Goal: Task Accomplishment & Management: Use online tool/utility

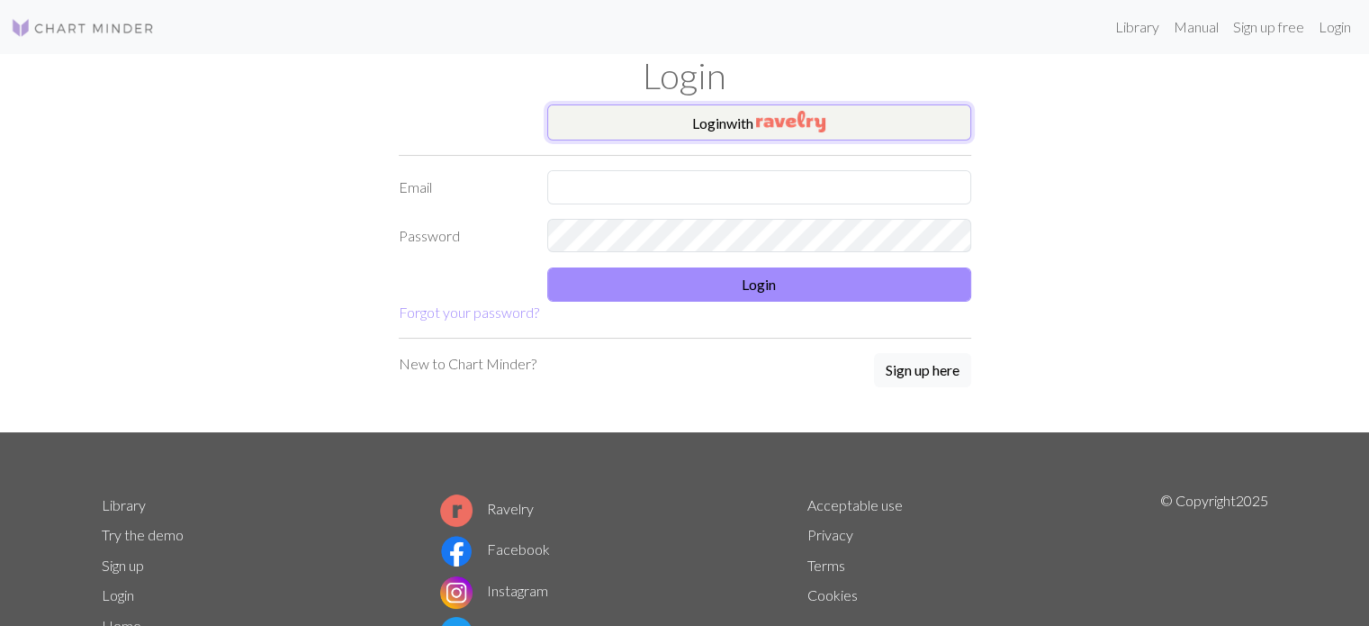
click at [850, 118] on button "Login with" at bounding box center [759, 122] width 424 height 36
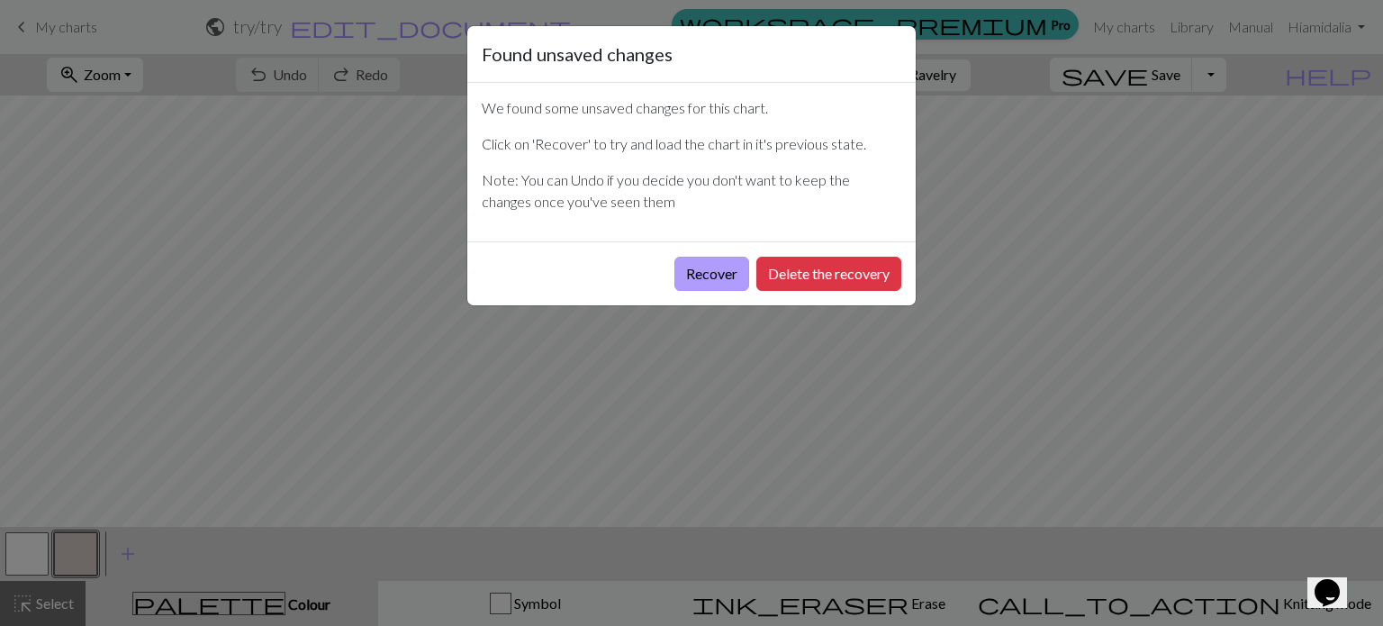
click at [707, 271] on button "Recover" at bounding box center [711, 274] width 75 height 34
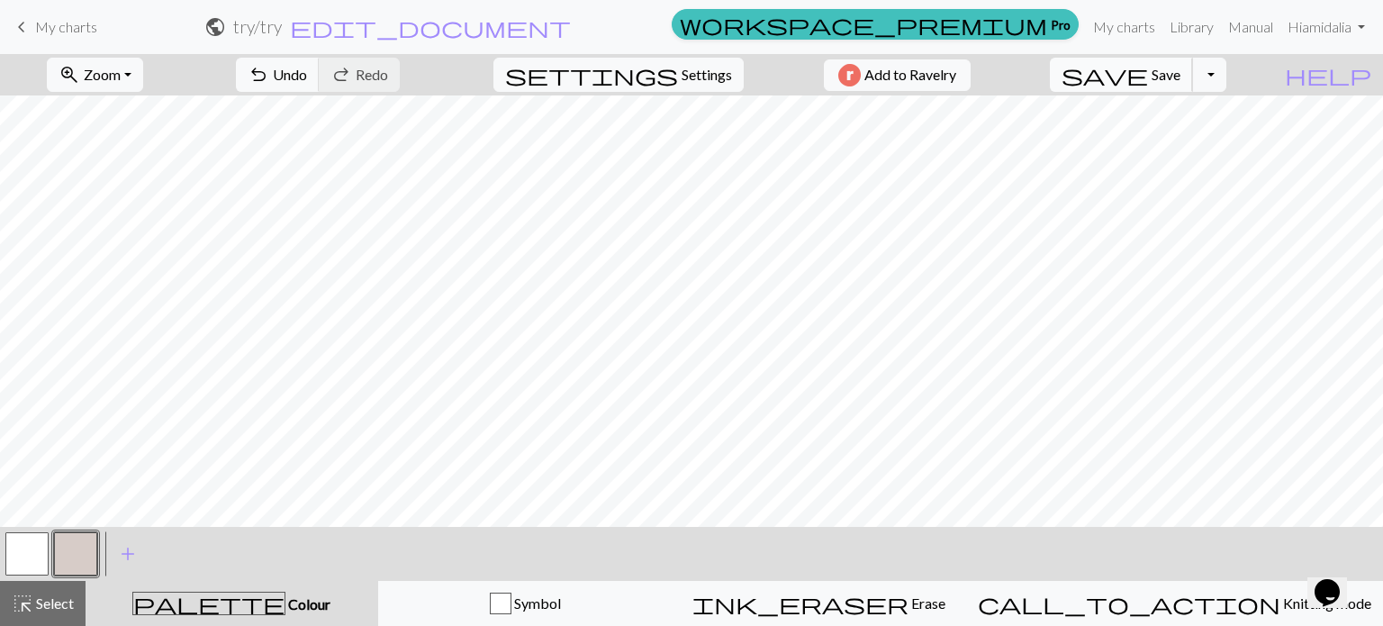
click at [1180, 73] on span "Save" at bounding box center [1165, 74] width 29 height 17
click at [681, 69] on span "Settings" at bounding box center [706, 75] width 50 height 22
select select "aran"
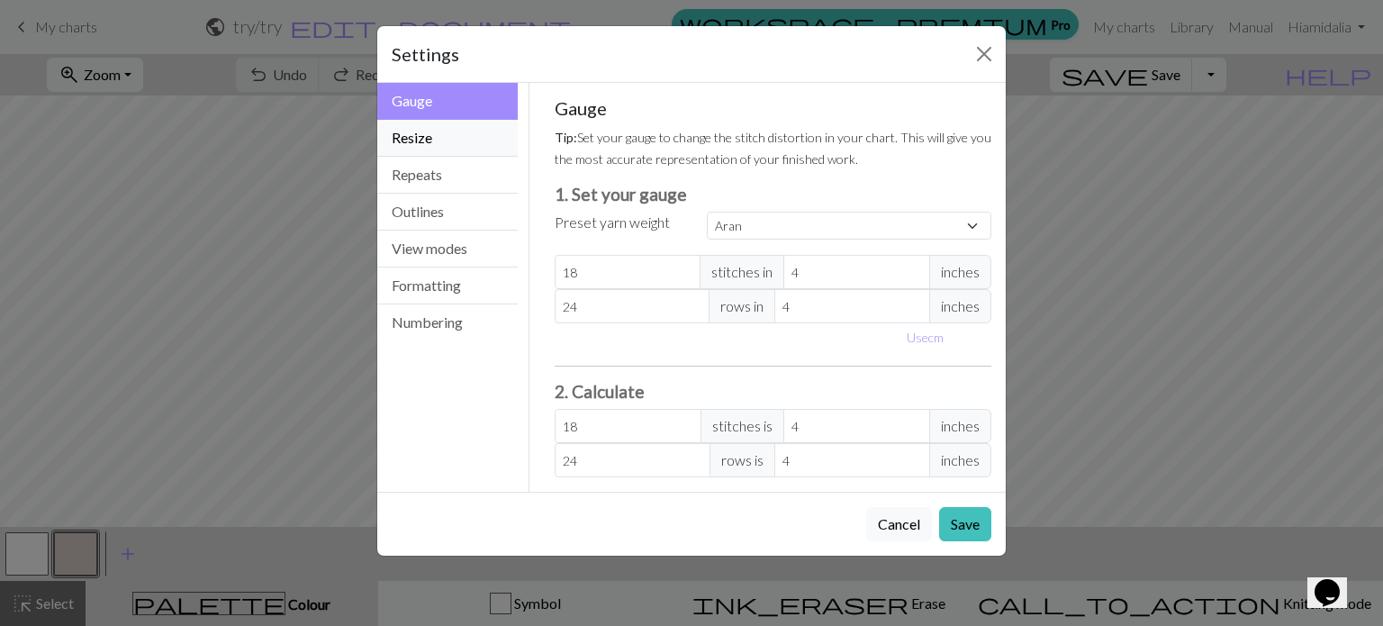
click at [434, 140] on button "Resize" at bounding box center [447, 138] width 140 height 37
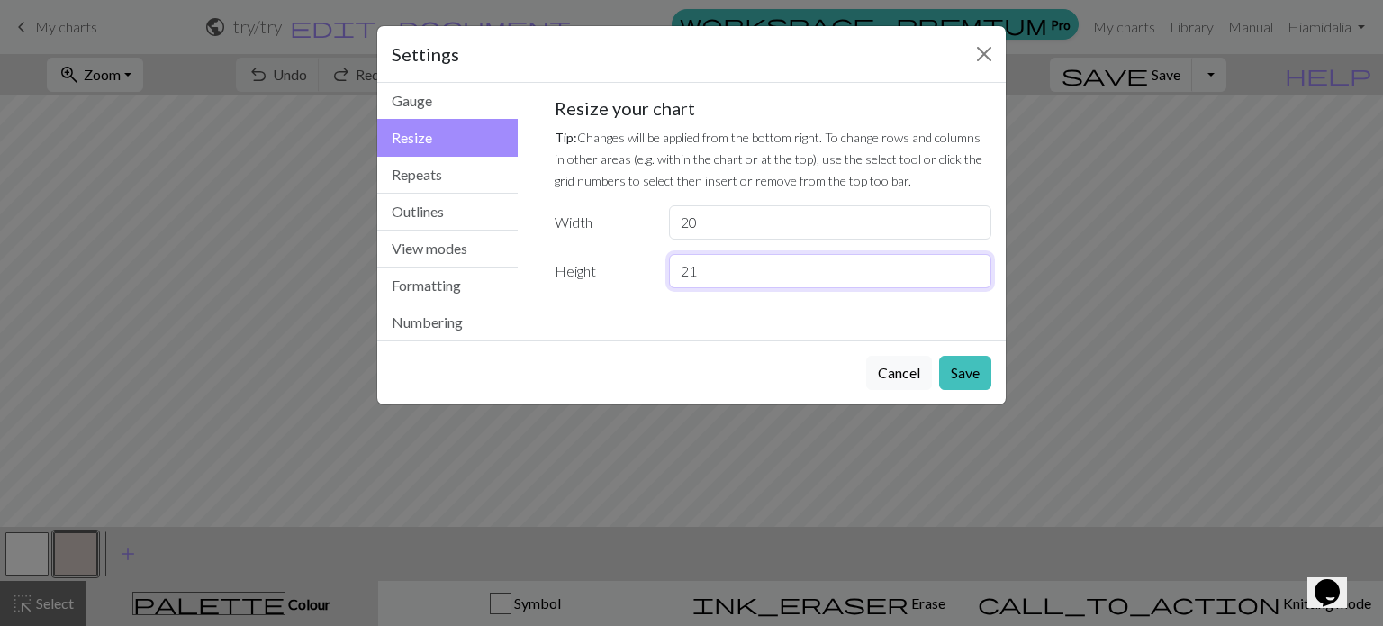
click at [976, 266] on input "21" at bounding box center [830, 271] width 322 height 34
click at [976, 266] on input "22" at bounding box center [830, 271] width 322 height 34
click at [976, 266] on input "23" at bounding box center [830, 271] width 322 height 34
click at [976, 266] on input "24" at bounding box center [830, 271] width 322 height 34
click at [976, 266] on input "25" at bounding box center [830, 271] width 322 height 34
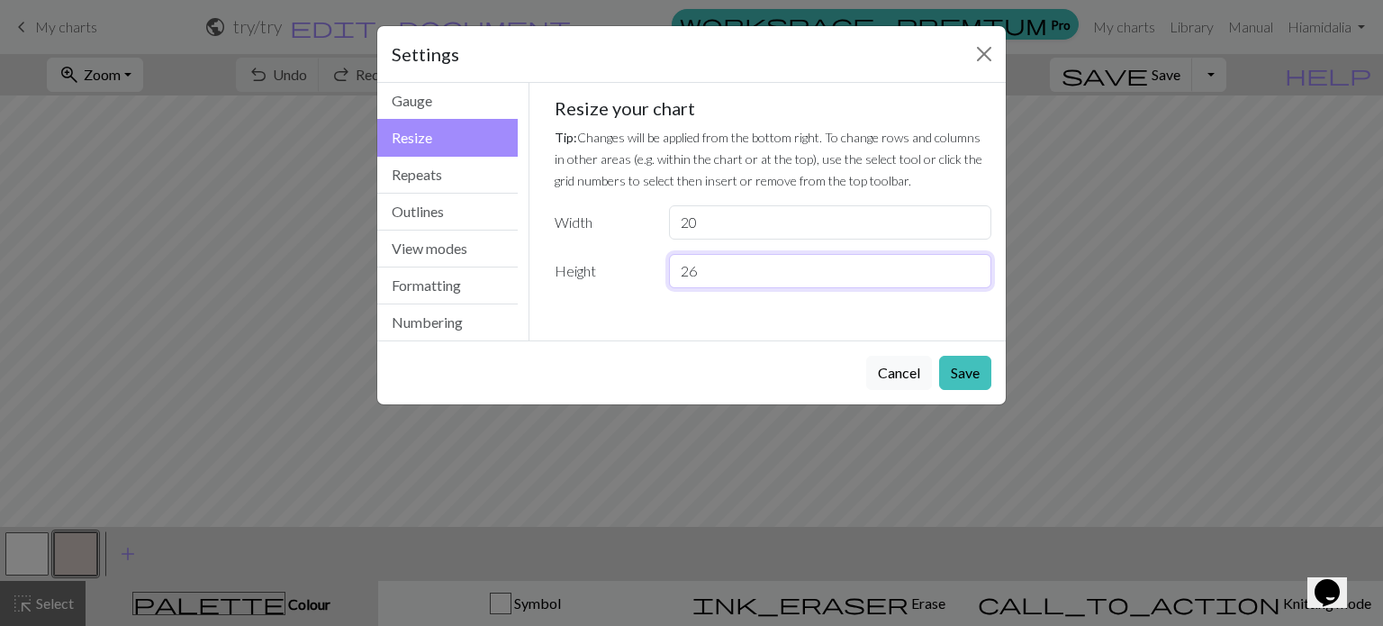
click at [976, 266] on input "26" at bounding box center [830, 271] width 322 height 34
click at [976, 266] on input "27" at bounding box center [830, 271] width 322 height 34
click at [976, 266] on input "28" at bounding box center [830, 271] width 322 height 34
click at [976, 266] on input "29" at bounding box center [830, 271] width 322 height 34
click at [976, 266] on input "30" at bounding box center [830, 271] width 322 height 34
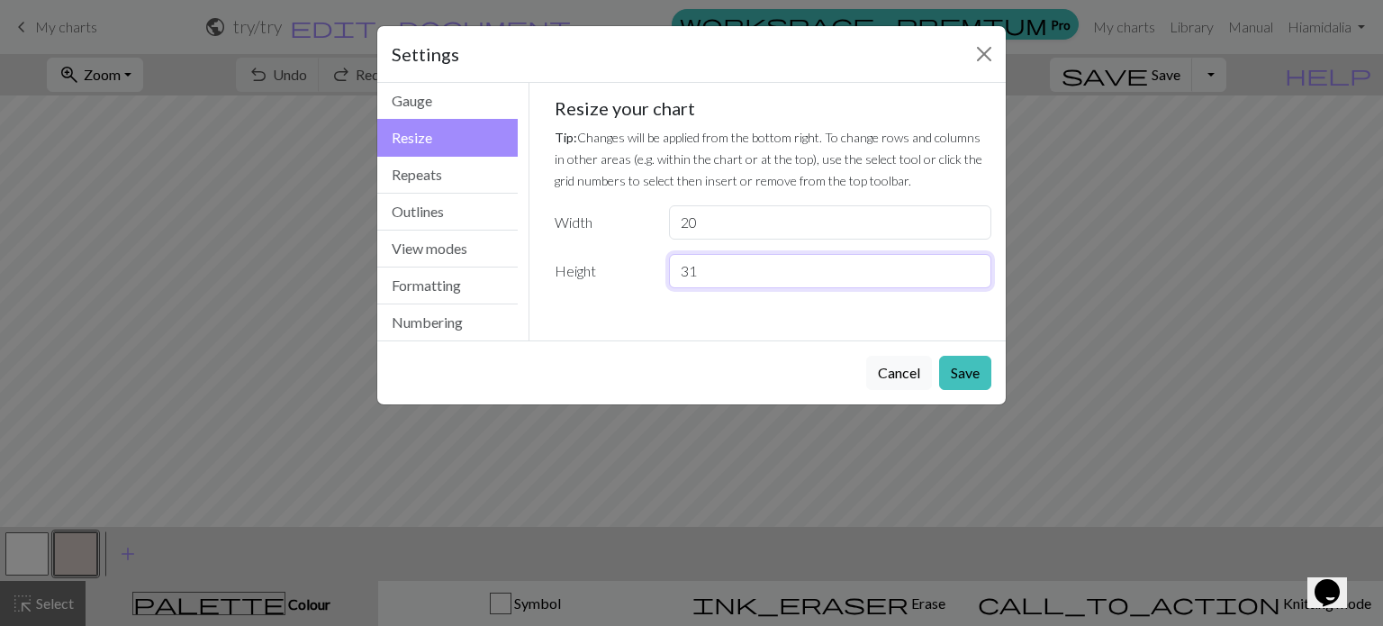
click at [976, 266] on input "31" at bounding box center [830, 271] width 322 height 34
click at [976, 266] on input "32" at bounding box center [830, 271] width 322 height 34
click at [976, 266] on input "33" at bounding box center [830, 271] width 322 height 34
click at [976, 266] on input "34" at bounding box center [830, 271] width 322 height 34
click at [976, 266] on input "35" at bounding box center [830, 271] width 322 height 34
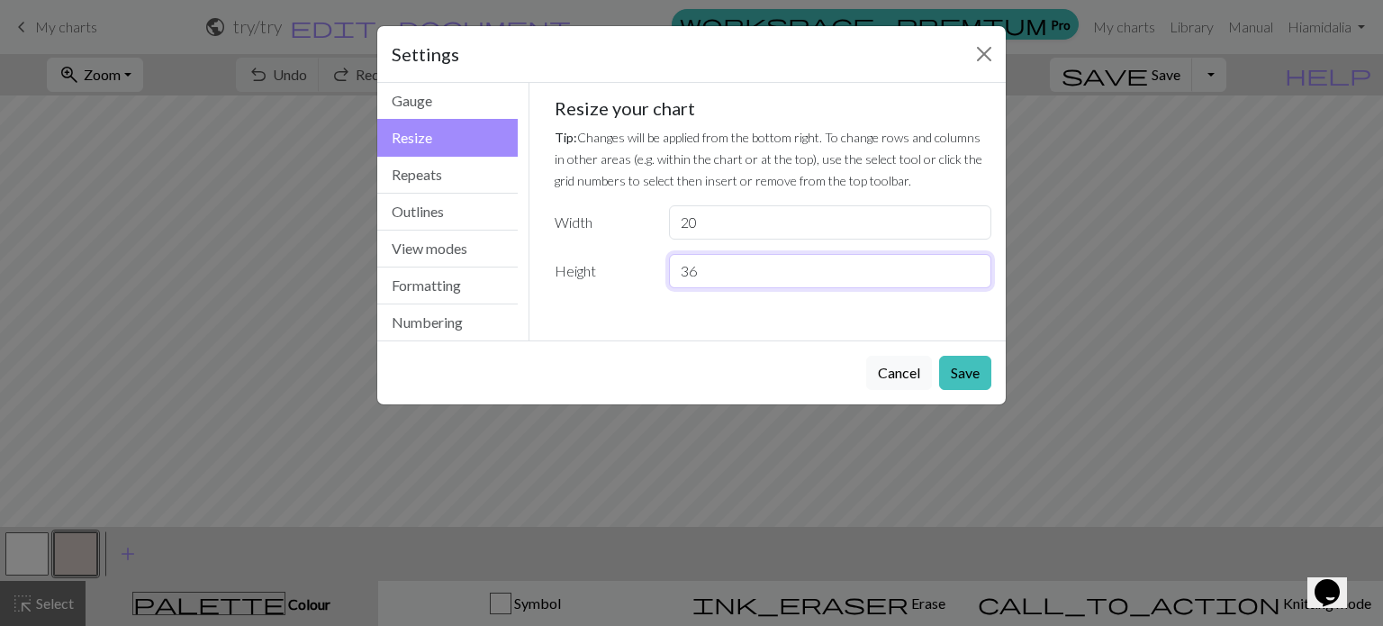
click at [976, 266] on input "36" at bounding box center [830, 271] width 322 height 34
click at [976, 266] on input "37" at bounding box center [830, 271] width 322 height 34
click at [976, 266] on input "38" at bounding box center [830, 271] width 322 height 34
click at [976, 266] on input "39" at bounding box center [830, 271] width 322 height 34
type input "40"
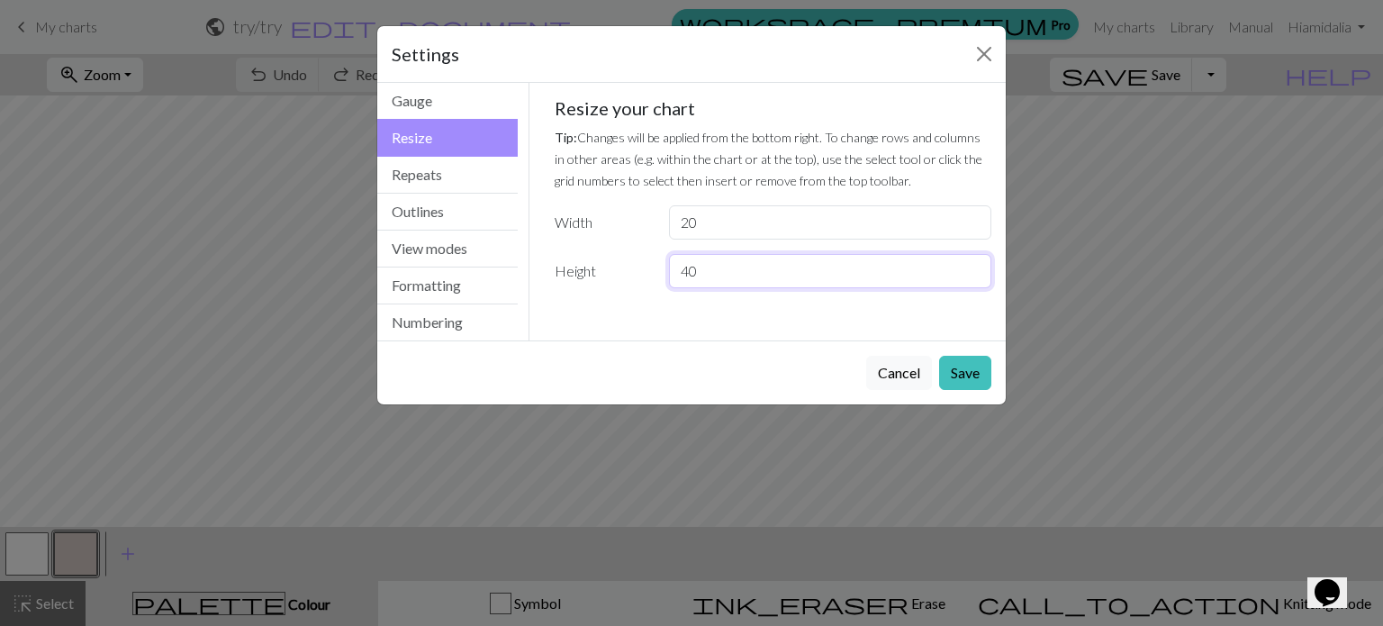
click at [976, 266] on input "40" at bounding box center [830, 271] width 322 height 34
click at [970, 372] on button "Save" at bounding box center [965, 373] width 52 height 34
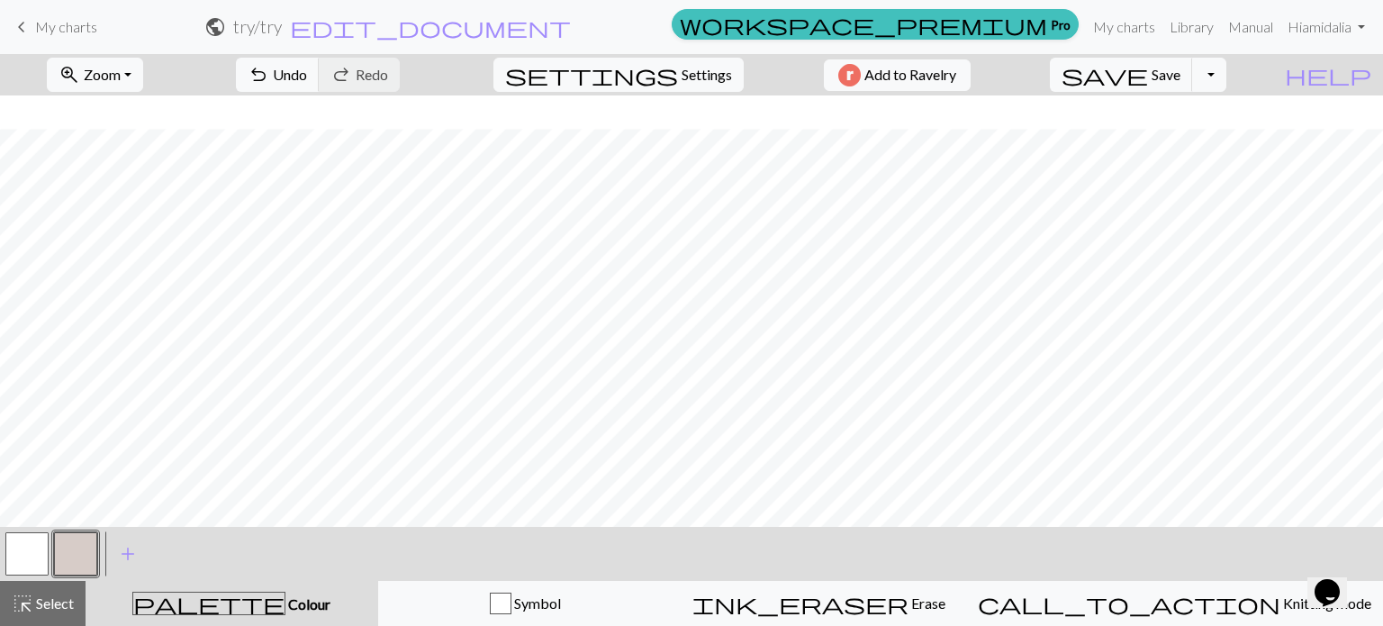
scroll to position [270, 0]
click at [320, 82] on button "undo Undo Undo" at bounding box center [278, 75] width 84 height 34
click at [320, 83] on button "undo Undo Undo" at bounding box center [278, 75] width 84 height 34
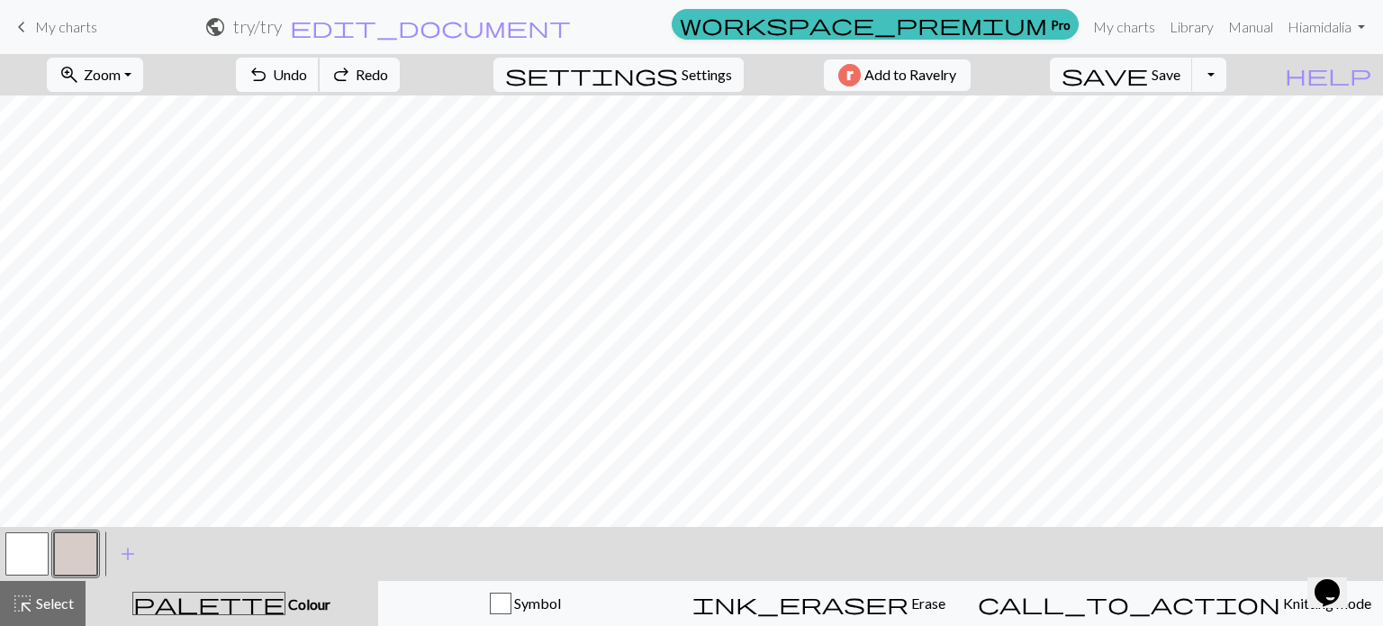
click at [320, 84] on button "undo Undo Undo" at bounding box center [278, 75] width 84 height 34
click at [269, 84] on span "undo" at bounding box center [259, 74] width 22 height 25
click at [269, 86] on span "undo" at bounding box center [259, 74] width 22 height 25
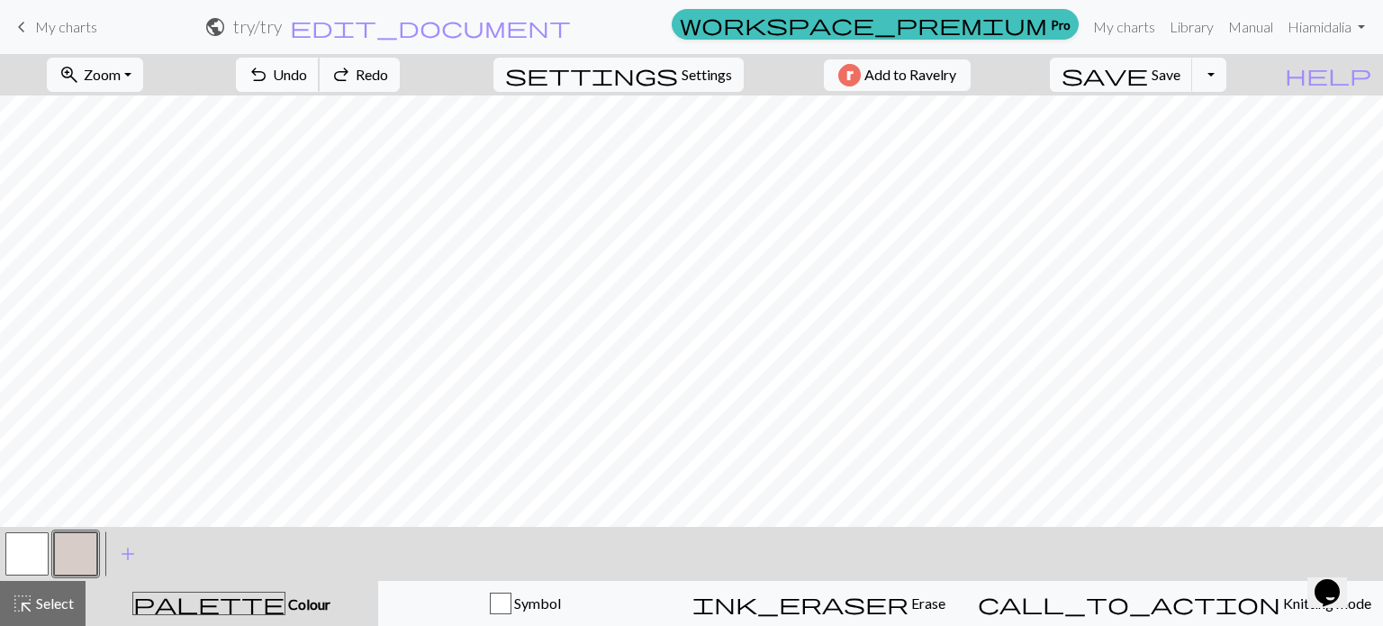
click at [269, 86] on span "undo" at bounding box center [259, 74] width 22 height 25
drag, startPoint x: 32, startPoint y: 564, endPoint x: 104, endPoint y: 528, distance: 80.9
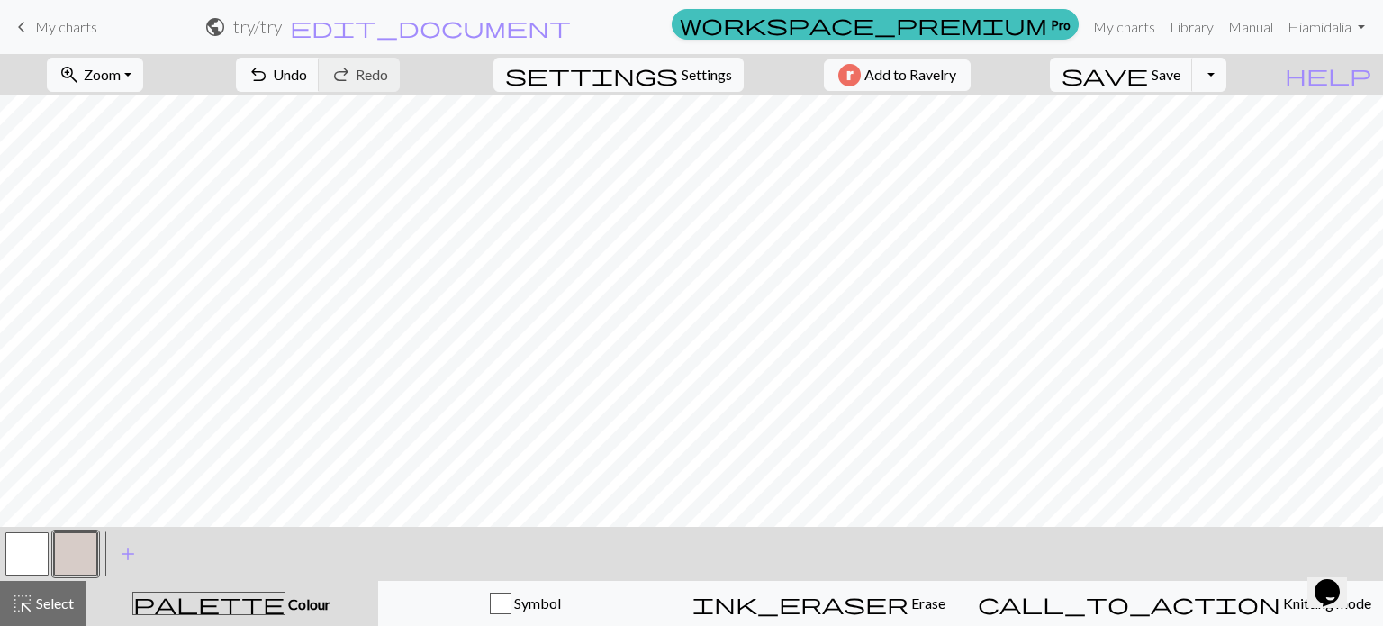
click at [32, 564] on button "button" at bounding box center [26, 553] width 43 height 43
click at [78, 550] on button "button" at bounding box center [75, 553] width 43 height 43
click at [27, 550] on button "button" at bounding box center [26, 553] width 43 height 43
click at [80, 535] on button "button" at bounding box center [75, 553] width 43 height 43
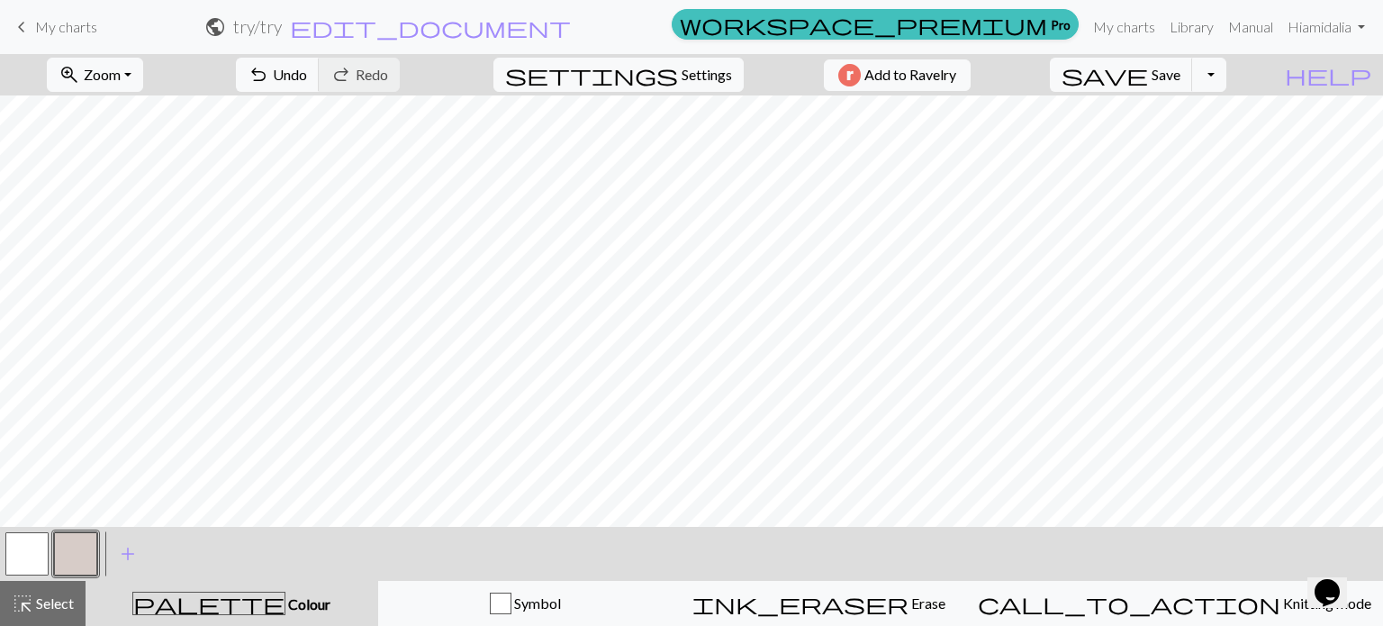
scroll to position [0, 0]
drag, startPoint x: 31, startPoint y: 549, endPoint x: 40, endPoint y: 546, distance: 9.4
click at [32, 549] on button "button" at bounding box center [26, 553] width 43 height 43
click at [32, 554] on button "button" at bounding box center [26, 553] width 43 height 43
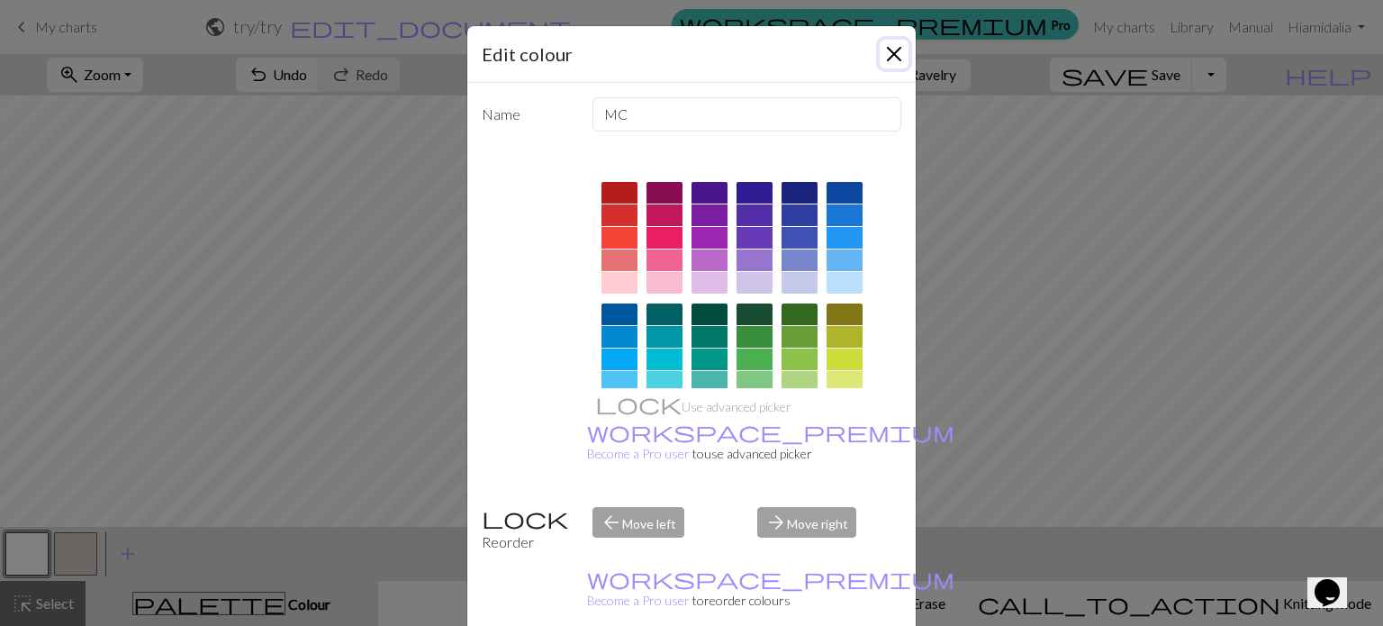
click at [893, 51] on button "Close" at bounding box center [894, 54] width 29 height 29
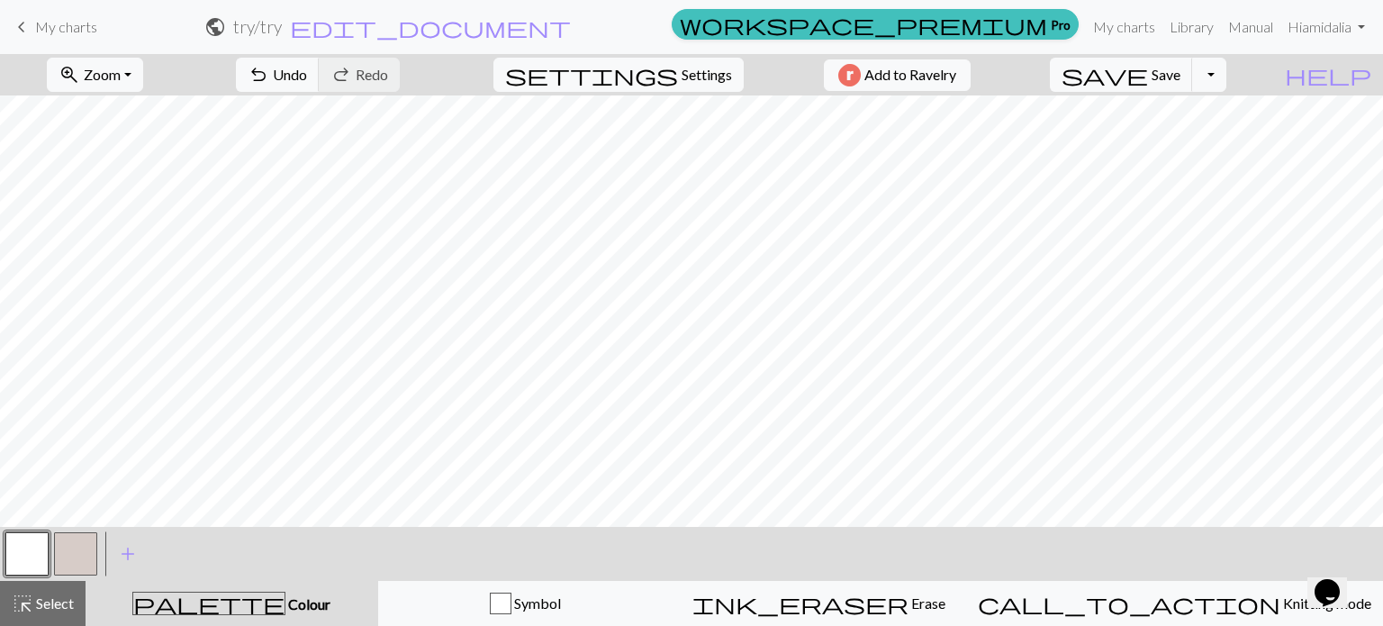
click at [34, 552] on button "button" at bounding box center [26, 553] width 43 height 43
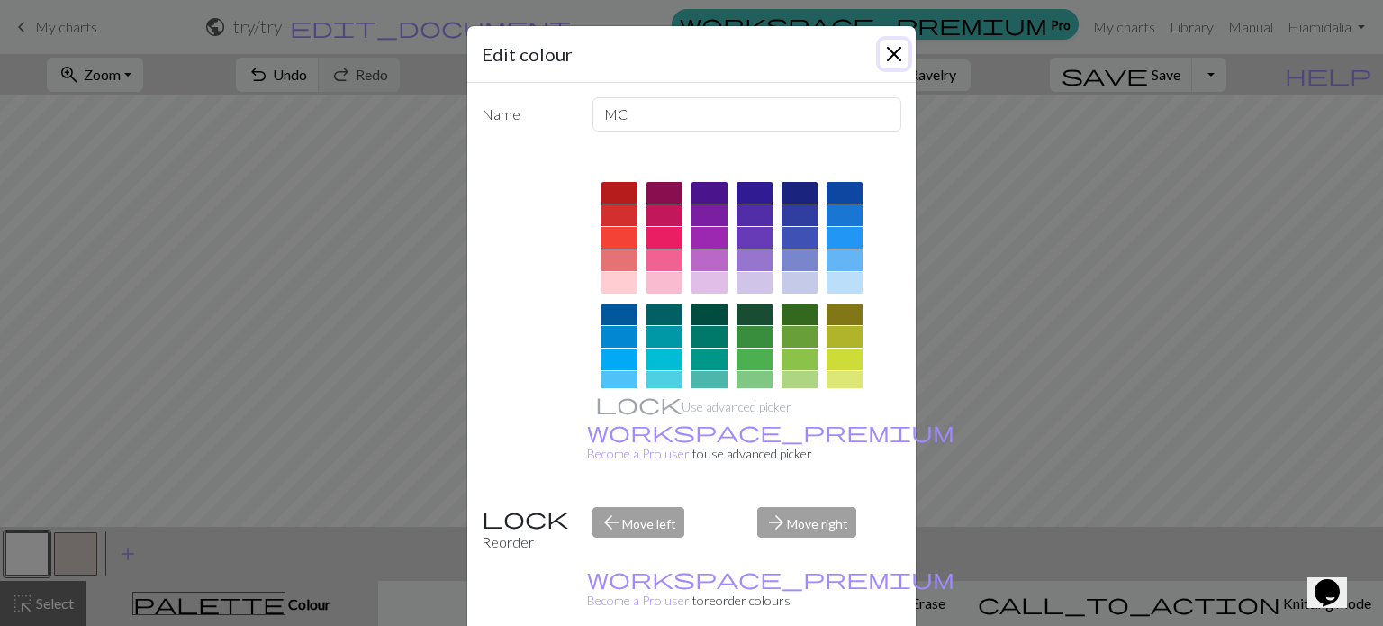
drag, startPoint x: 886, startPoint y: 53, endPoint x: 844, endPoint y: 68, distance: 43.8
click at [887, 53] on button "Close" at bounding box center [894, 54] width 29 height 29
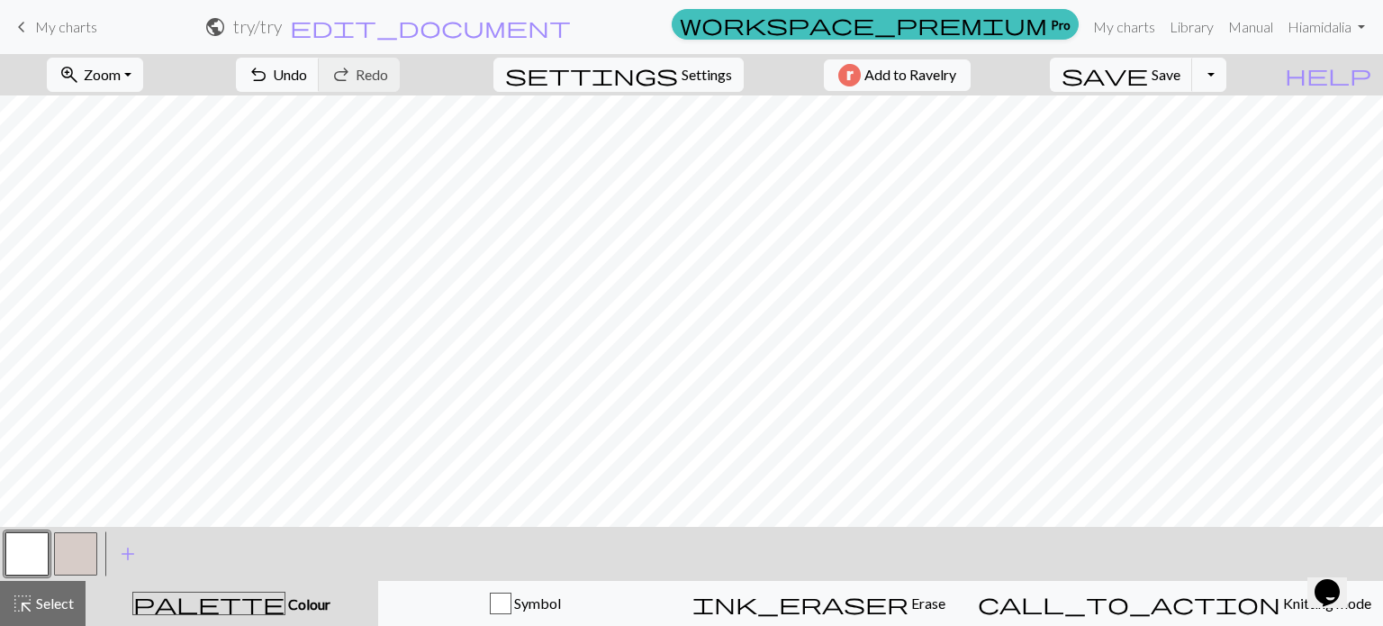
click at [83, 555] on button "button" at bounding box center [75, 553] width 43 height 43
click at [307, 71] on span "Undo" at bounding box center [290, 74] width 34 height 17
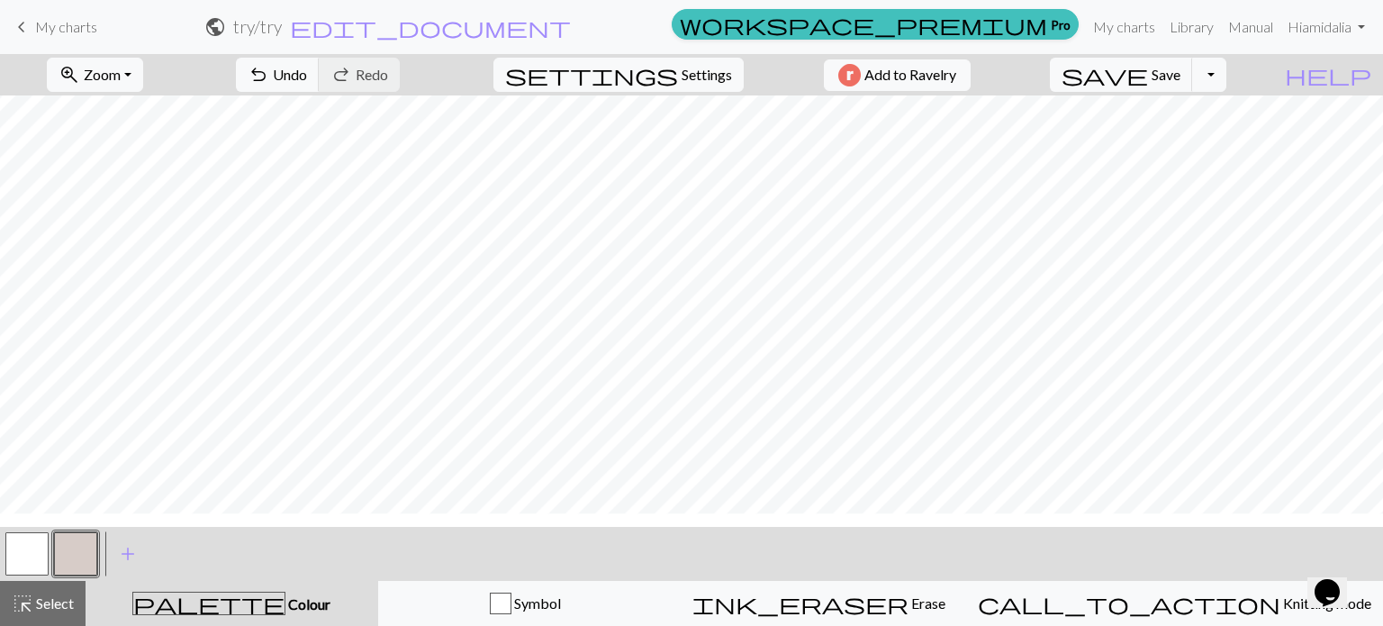
scroll to position [180, 0]
click at [31, 541] on button "button" at bounding box center [26, 553] width 43 height 43
click at [85, 543] on button "button" at bounding box center [75, 553] width 43 height 43
click at [24, 554] on button "button" at bounding box center [26, 553] width 43 height 43
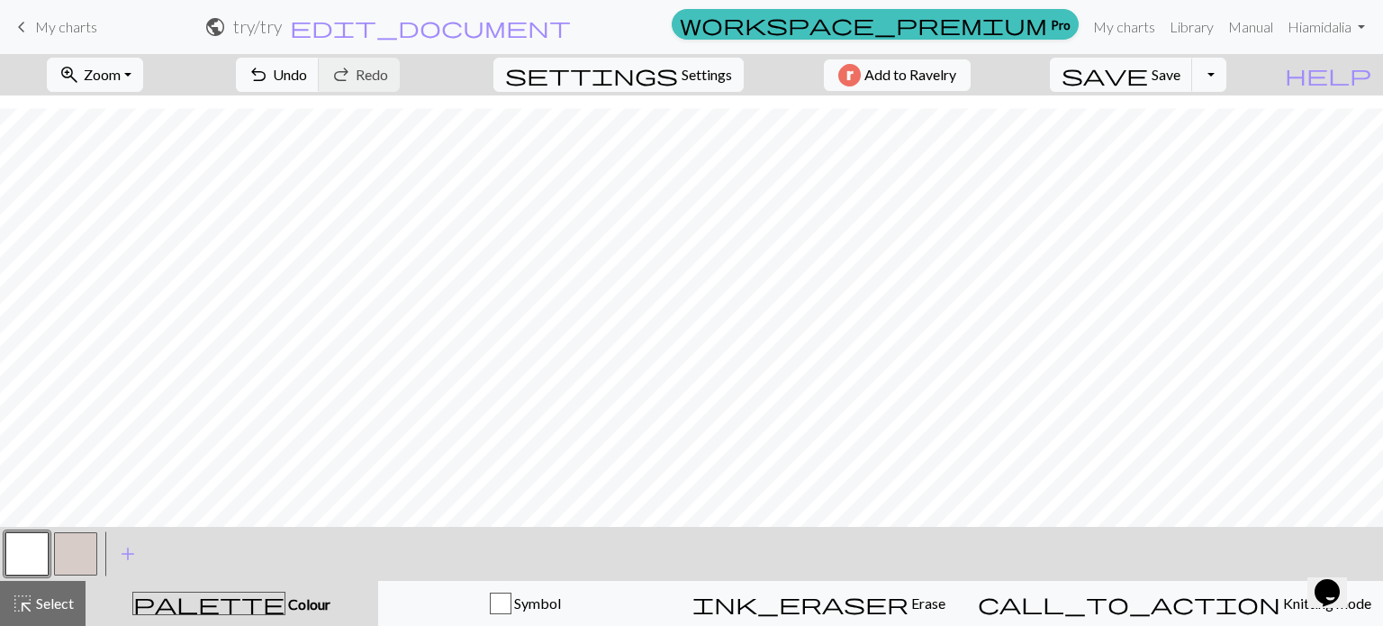
click at [49, 550] on div at bounding box center [27, 553] width 49 height 49
drag, startPoint x: 70, startPoint y: 561, endPoint x: 106, endPoint y: 520, distance: 54.2
click at [70, 561] on button "button" at bounding box center [75, 553] width 43 height 43
click at [30, 545] on button "button" at bounding box center [26, 553] width 43 height 43
click at [72, 557] on button "button" at bounding box center [75, 553] width 43 height 43
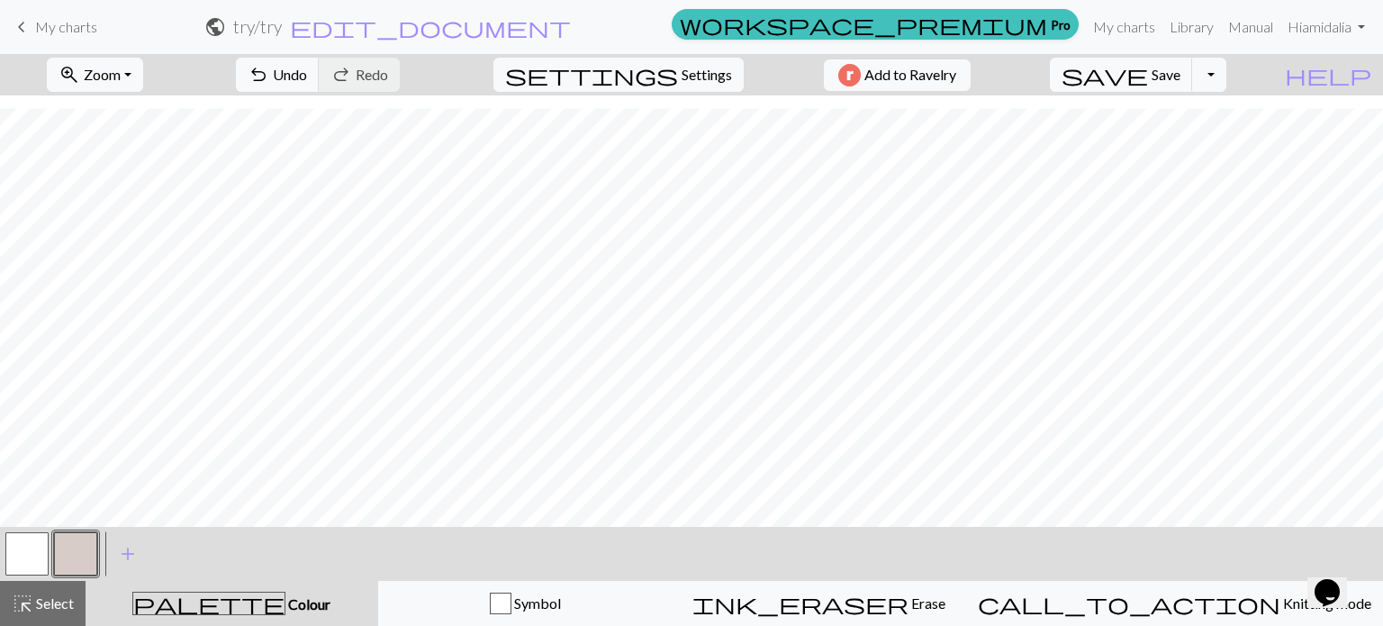
click at [7, 547] on button "button" at bounding box center [26, 553] width 43 height 43
click at [72, 543] on button "button" at bounding box center [75, 553] width 43 height 43
click at [34, 540] on button "button" at bounding box center [26, 553] width 43 height 43
click at [320, 86] on button "undo Undo Undo" at bounding box center [278, 75] width 84 height 34
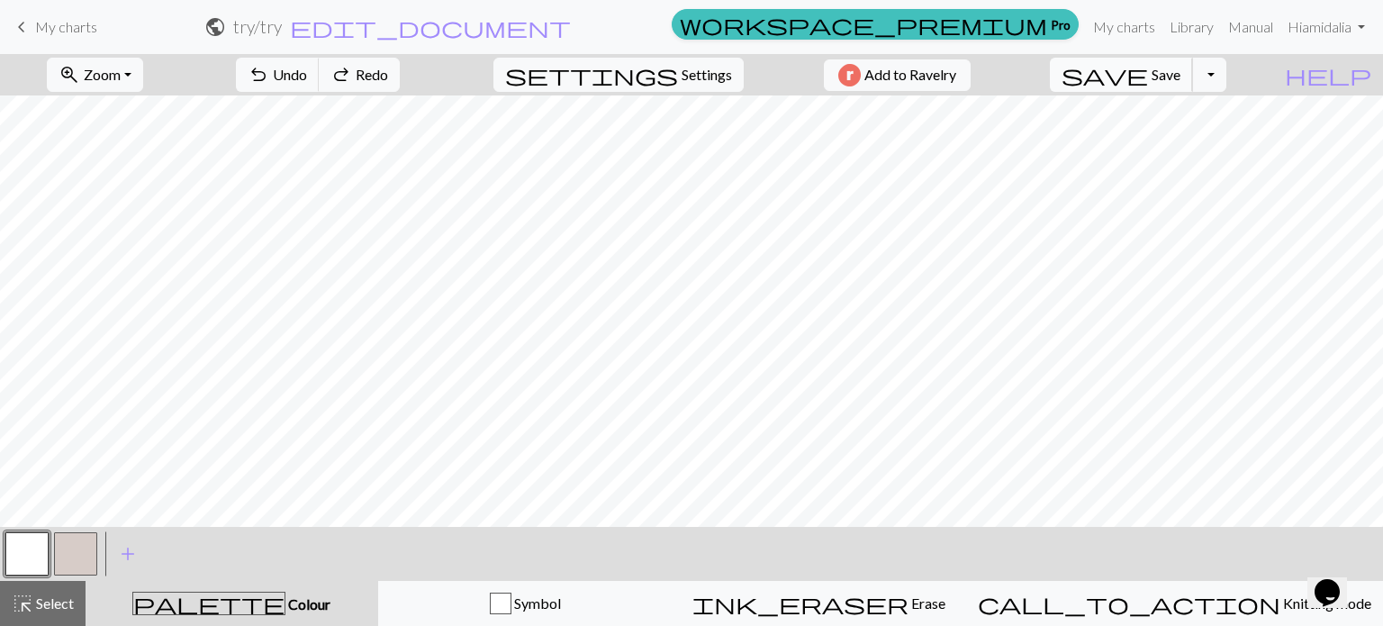
click at [1148, 81] on span "save" at bounding box center [1104, 74] width 86 height 25
click at [681, 77] on span "Settings" at bounding box center [706, 75] width 50 height 22
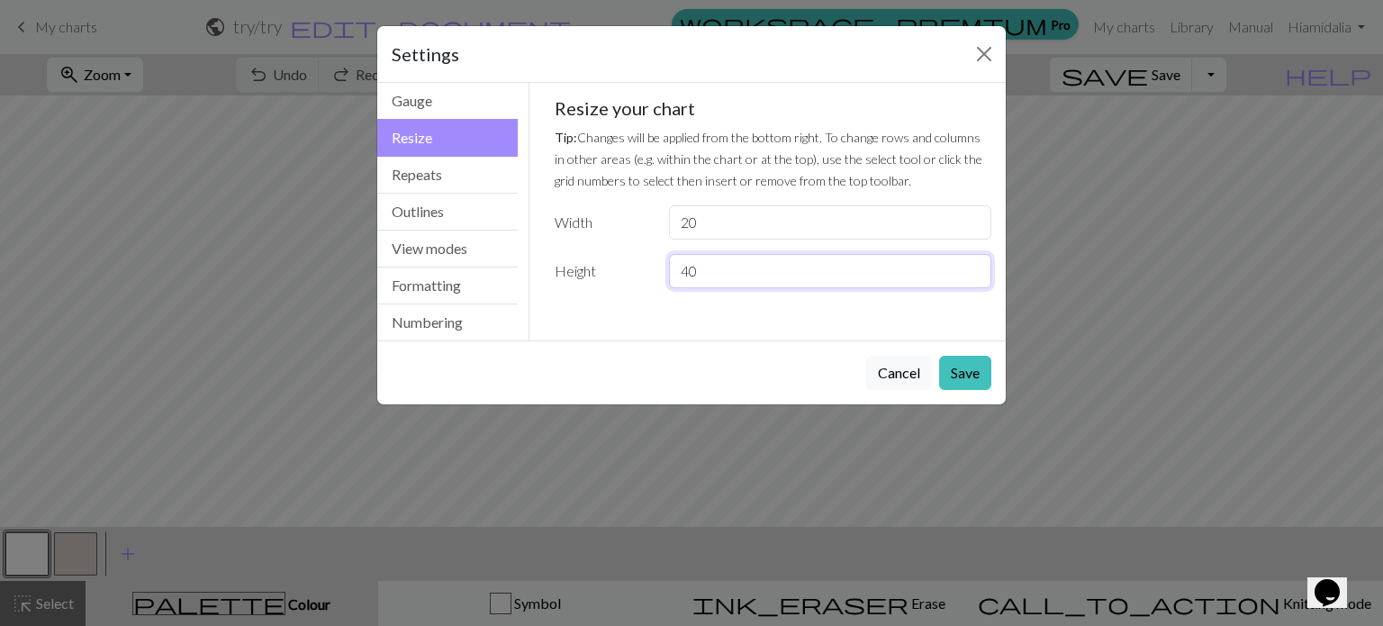
click at [712, 273] on input "40" at bounding box center [830, 271] width 322 height 34
click at [976, 278] on input "39" at bounding box center [830, 271] width 322 height 34
click at [976, 278] on input "38" at bounding box center [830, 271] width 322 height 34
click at [976, 278] on input "37" at bounding box center [830, 271] width 322 height 34
click at [976, 278] on input "36" at bounding box center [830, 271] width 322 height 34
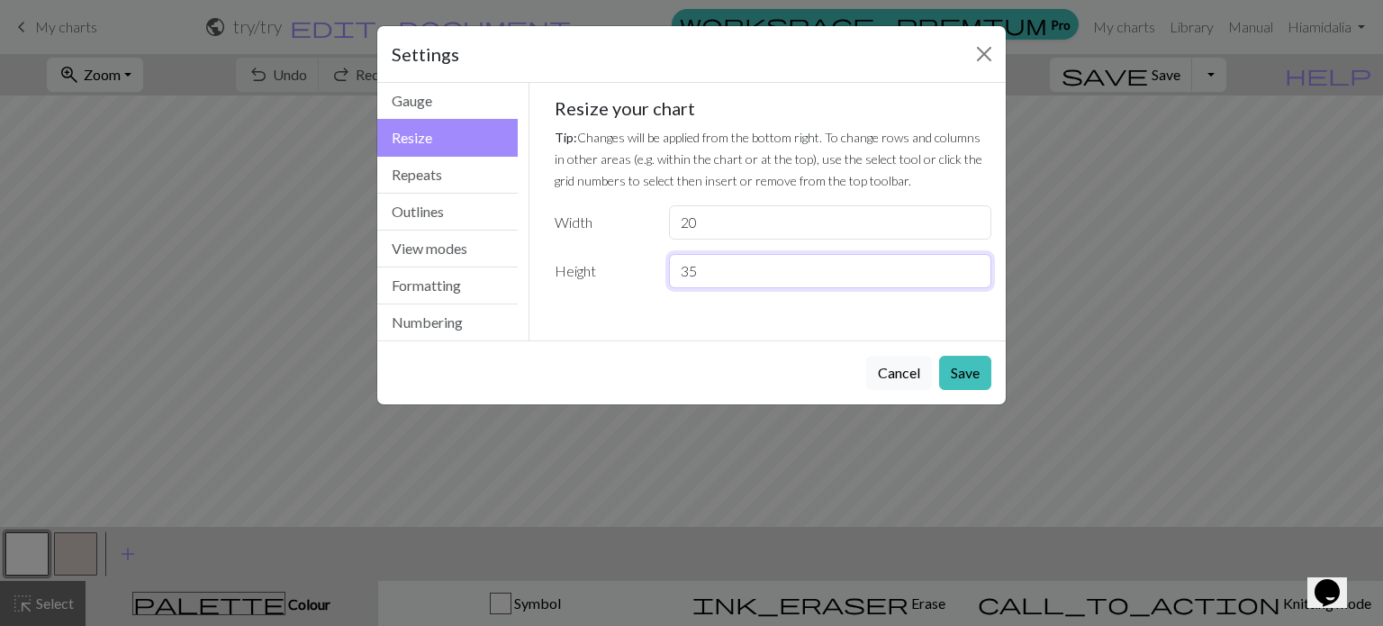
click at [976, 278] on input "35" at bounding box center [830, 271] width 322 height 34
click at [976, 278] on input "34" at bounding box center [830, 271] width 322 height 34
click at [974, 278] on input "33" at bounding box center [830, 271] width 322 height 34
type input "32"
click at [974, 278] on input "32" at bounding box center [830, 271] width 322 height 34
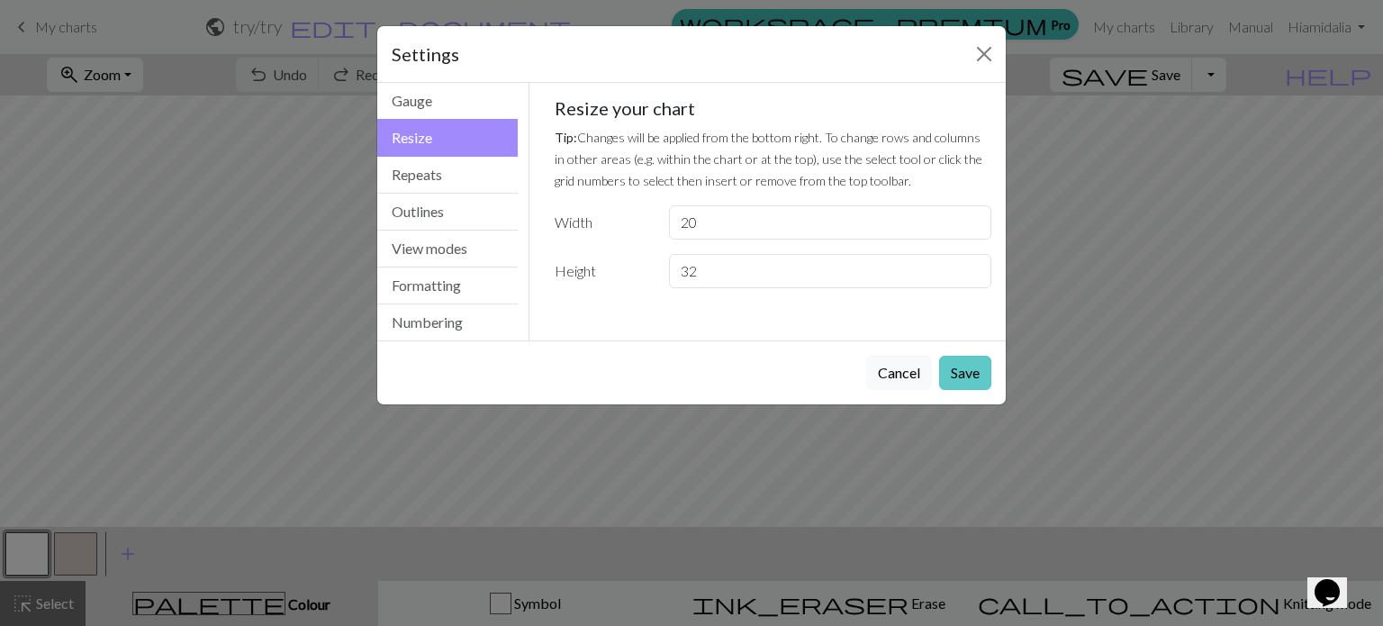
click at [958, 370] on button "Save" at bounding box center [965, 373] width 52 height 34
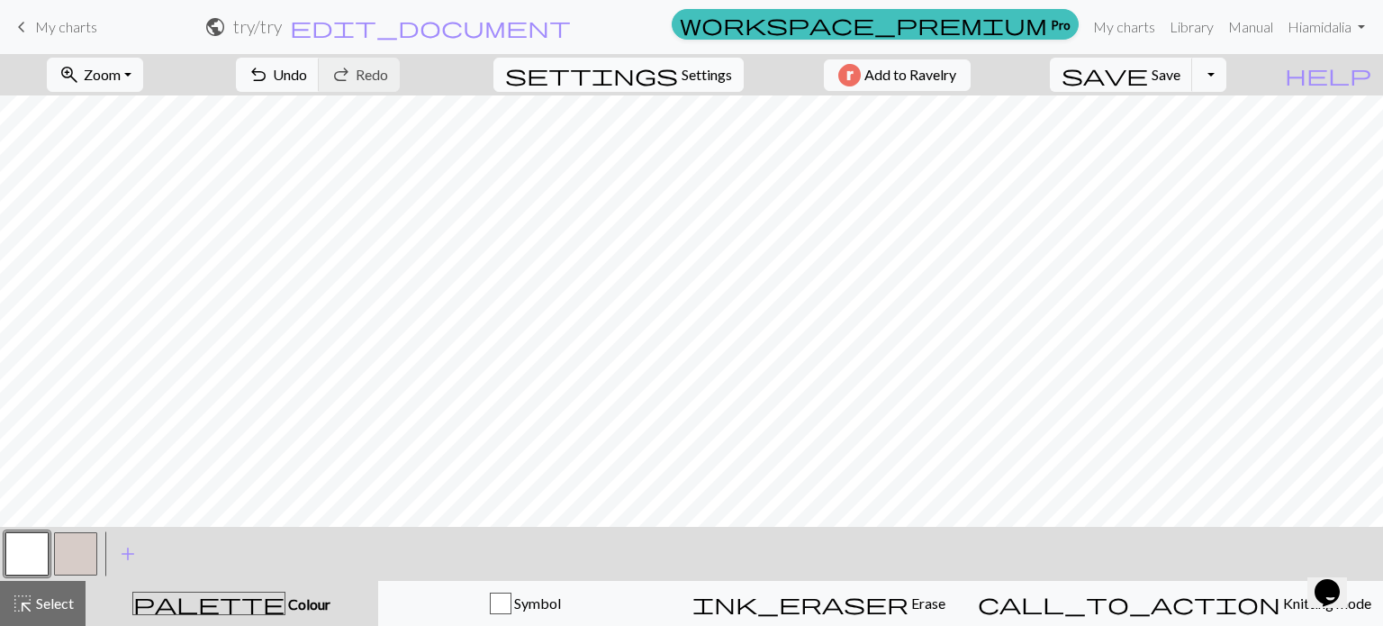
click at [681, 68] on span "Settings" at bounding box center [706, 75] width 50 height 22
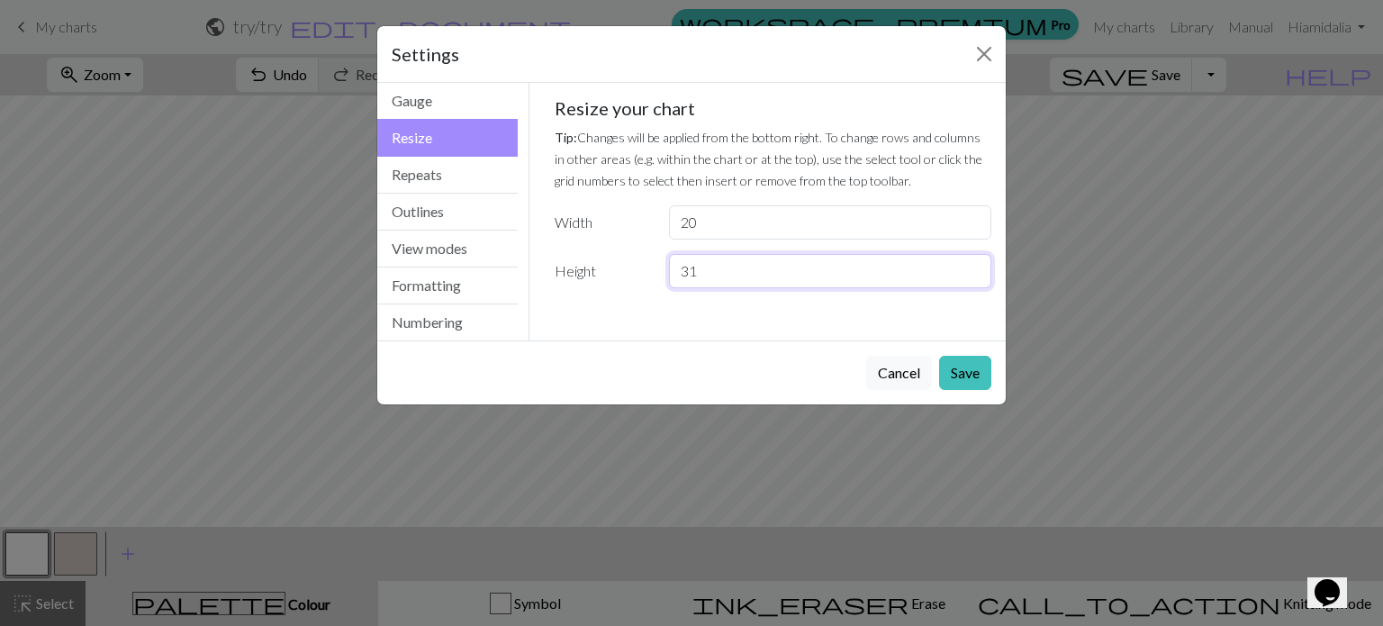
click at [972, 278] on input "31" at bounding box center [830, 271] width 322 height 34
type input "30"
click at [972, 278] on input "30" at bounding box center [830, 271] width 322 height 34
click at [961, 370] on button "Save" at bounding box center [965, 373] width 52 height 34
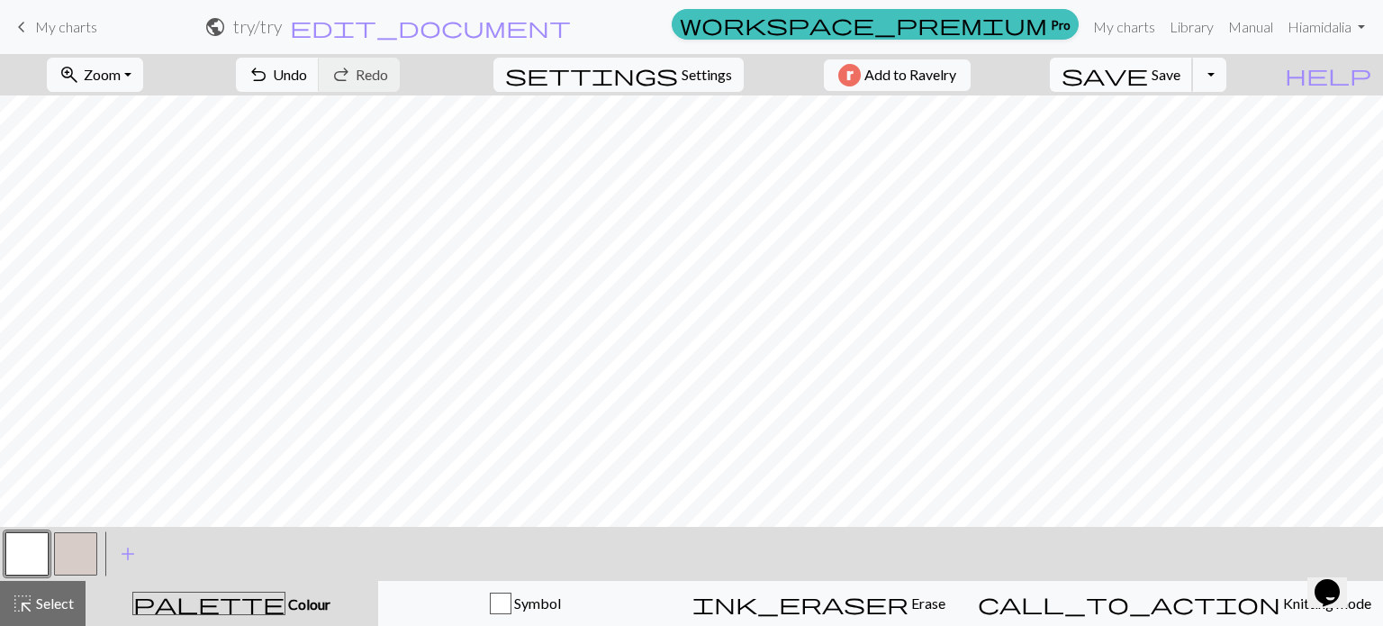
click at [1180, 74] on span "Save" at bounding box center [1165, 74] width 29 height 17
click at [1226, 74] on button "Toggle Dropdown" at bounding box center [1209, 75] width 34 height 34
click at [1199, 143] on button "save_alt Download" at bounding box center [1077, 143] width 297 height 29
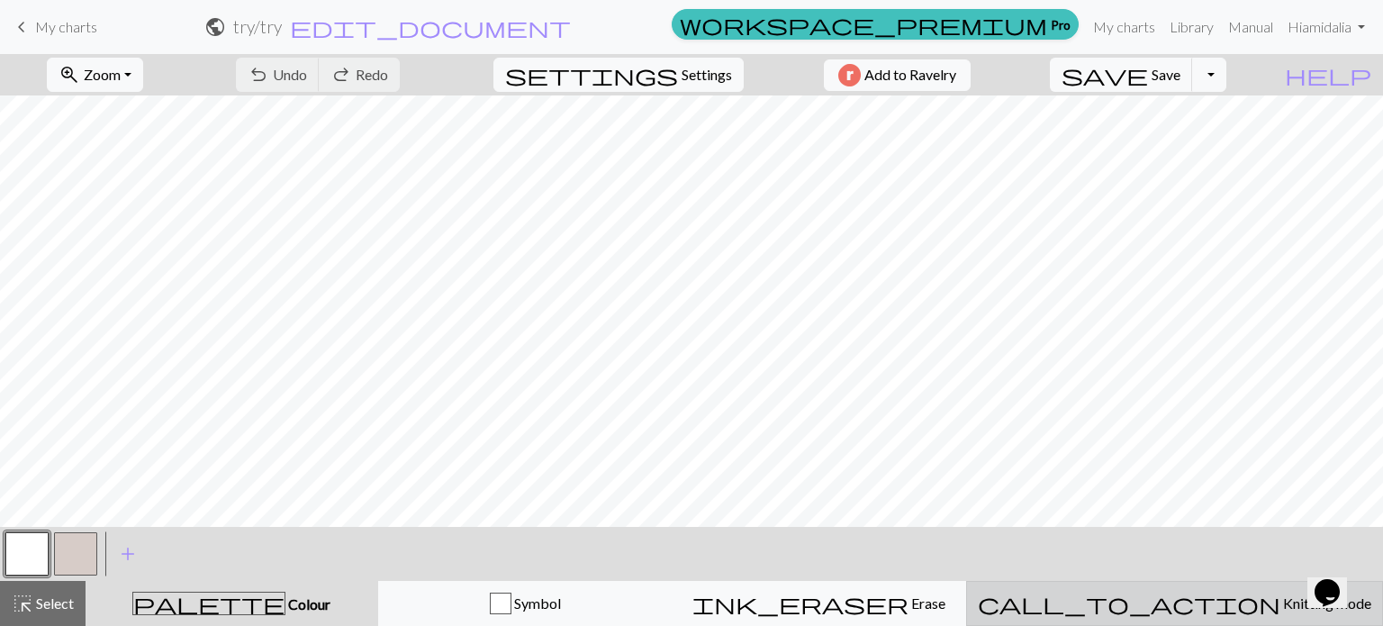
click at [1280, 608] on span "Knitting mode" at bounding box center [1325, 602] width 91 height 17
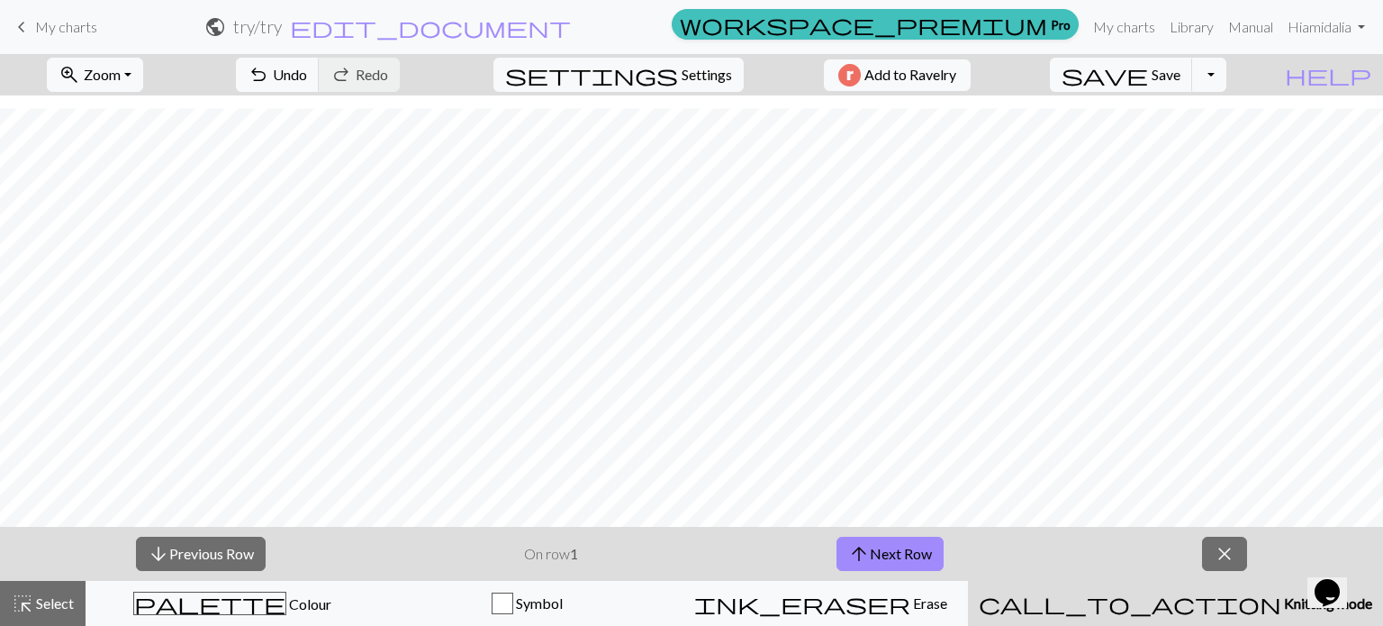
scroll to position [203, 0]
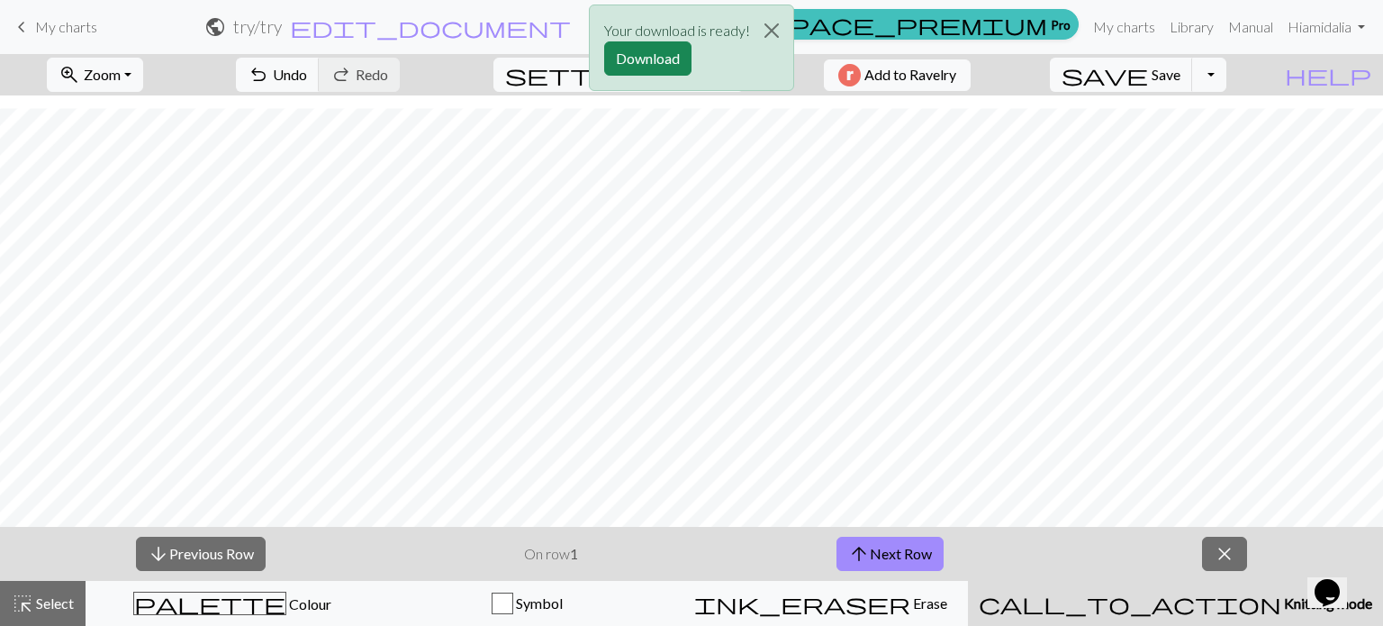
click at [1281, 606] on span "Knitting mode" at bounding box center [1326, 602] width 91 height 17
click at [1219, 555] on span "close" at bounding box center [1225, 553] width 22 height 25
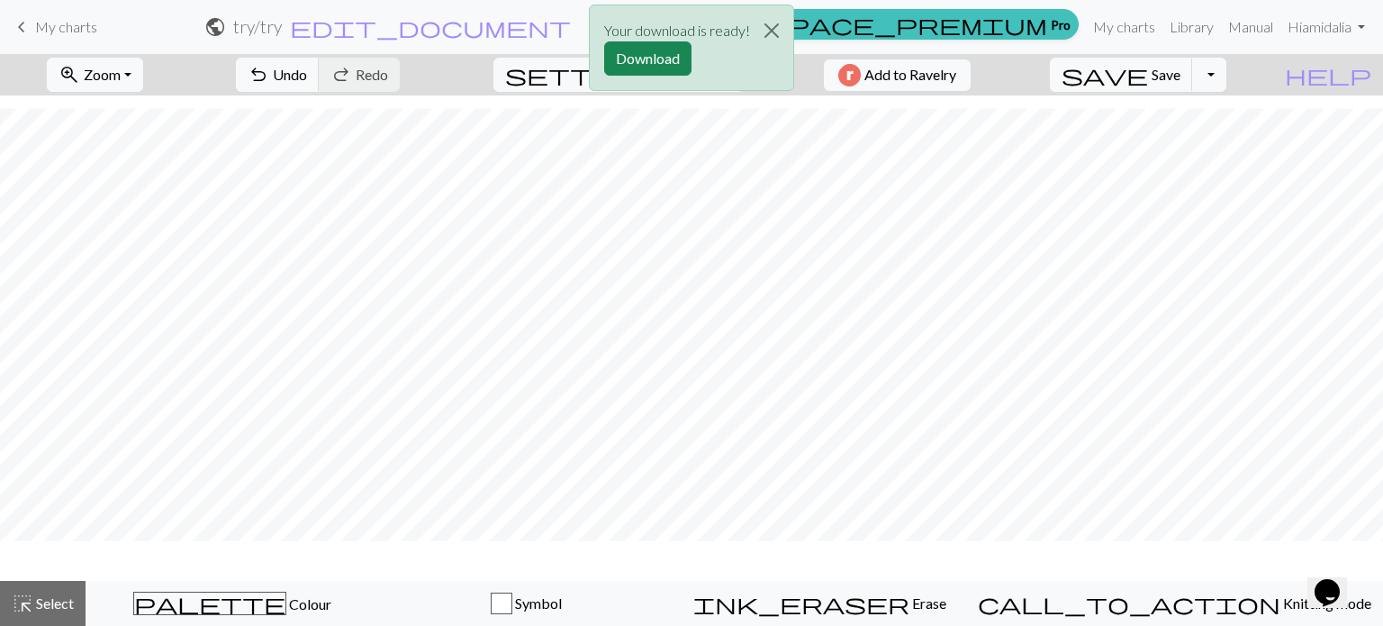
scroll to position [149, 0]
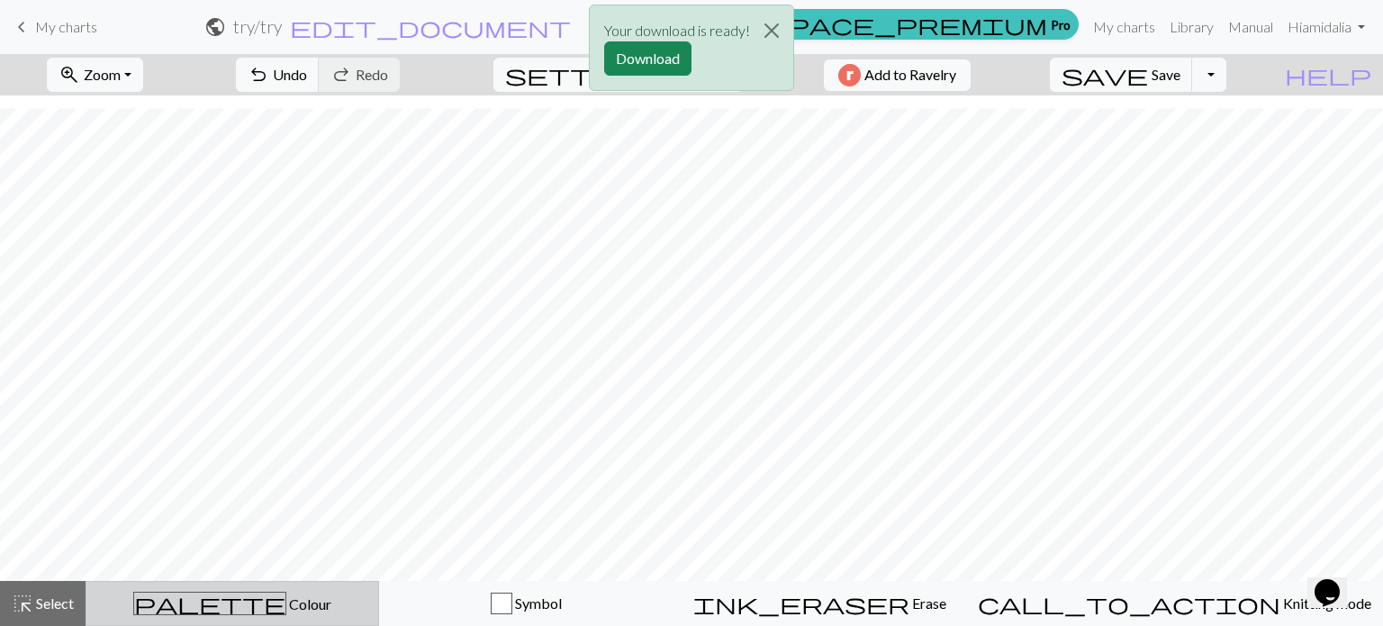
click at [286, 603] on span "Colour" at bounding box center [308, 603] width 45 height 17
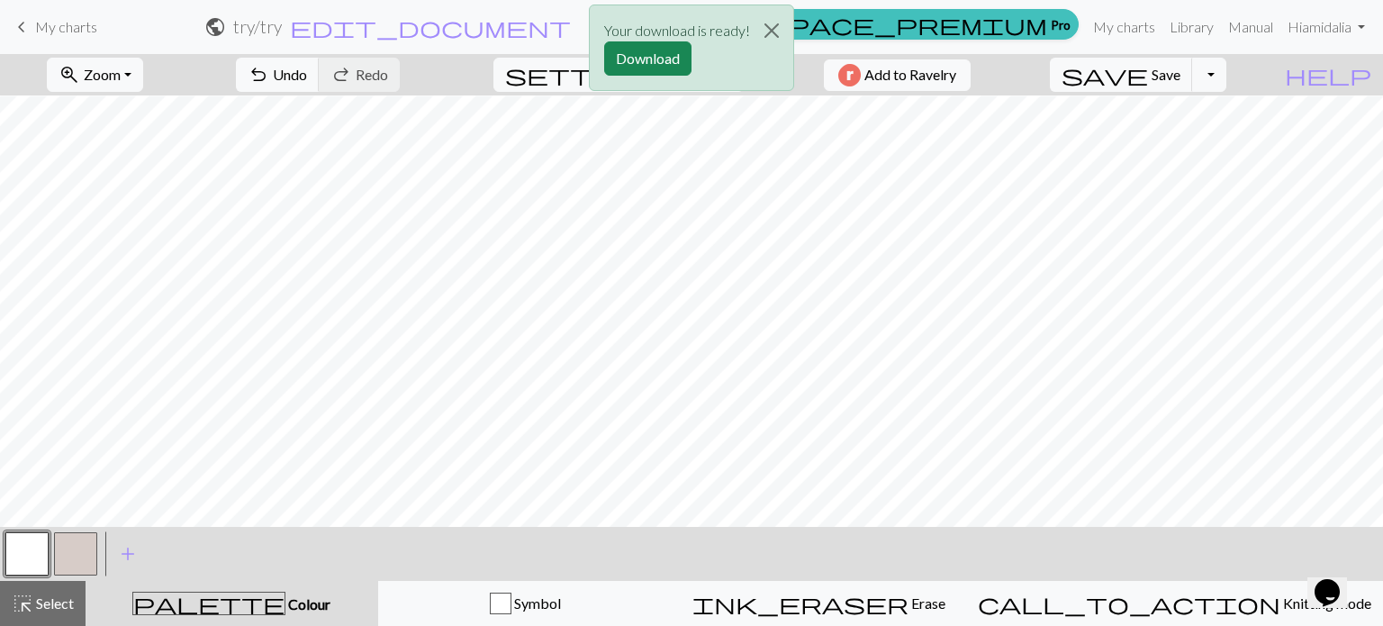
click at [285, 603] on span "Colour" at bounding box center [307, 603] width 45 height 17
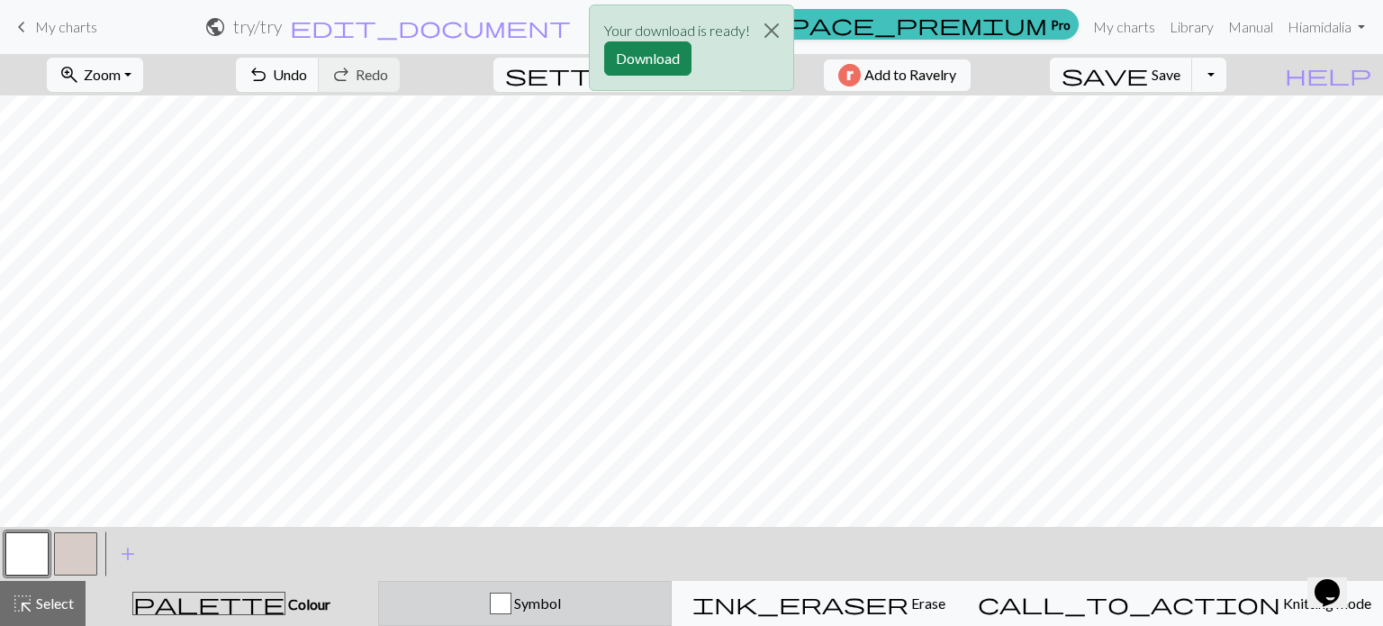
click at [568, 618] on button "Symbol" at bounding box center [525, 603] width 294 height 45
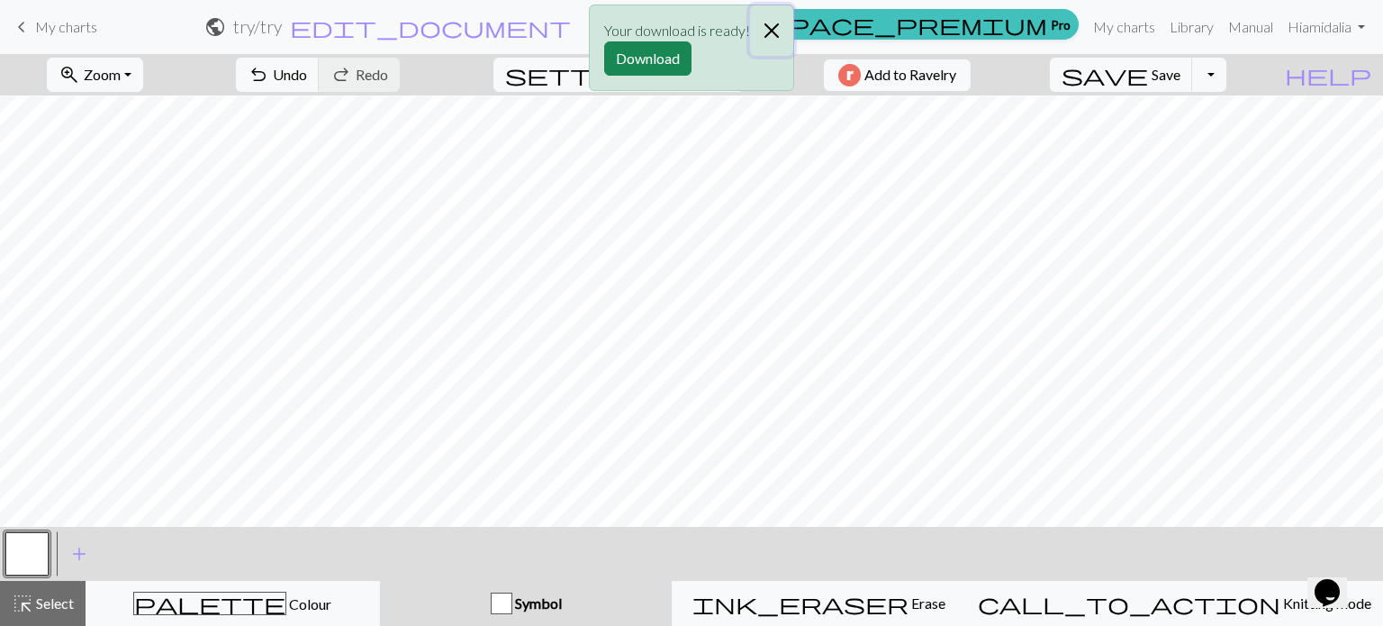
click at [772, 26] on button "Close" at bounding box center [771, 30] width 43 height 50
